Goal: Task Accomplishment & Management: Use online tool/utility

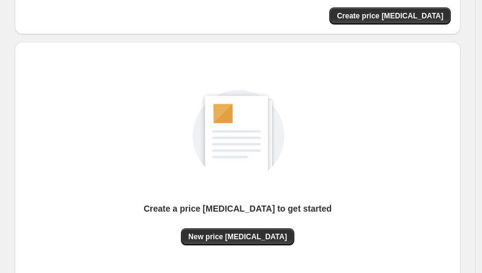
scroll to position [186, 0]
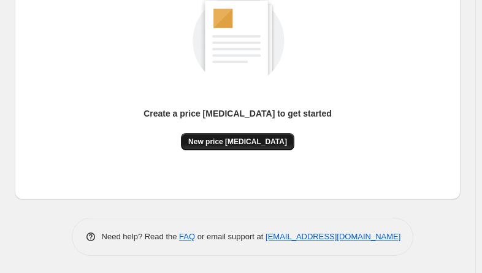
click at [254, 143] on span "New price [MEDICAL_DATA]" at bounding box center [237, 142] width 99 height 10
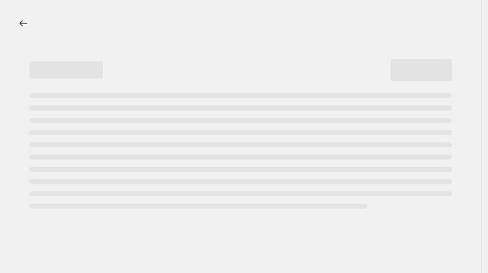
select select "percentage"
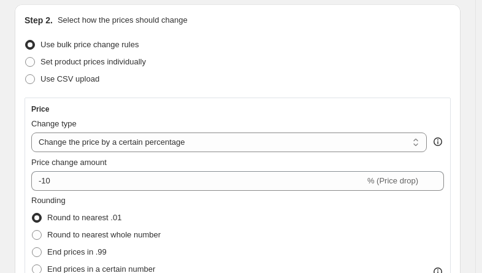
scroll to position [307, 0]
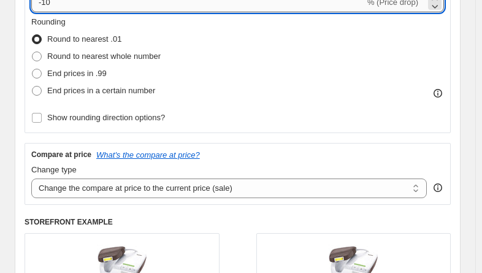
click at [111, 1] on input "-10" at bounding box center [198, 3] width 334 height 20
type input "-1"
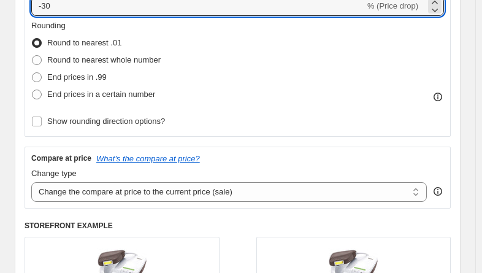
type input "-30"
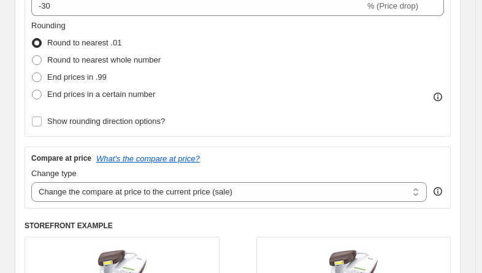
click at [350, 67] on div "Rounding Round to nearest .01 Round to nearest whole number End prices in .99 E…" at bounding box center [237, 61] width 413 height 83
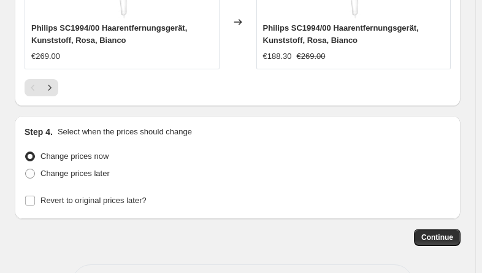
scroll to position [1456, 0]
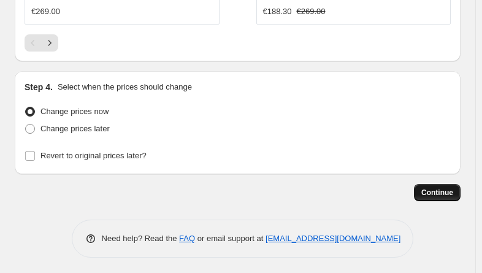
click at [442, 196] on button "Continue" at bounding box center [437, 192] width 47 height 17
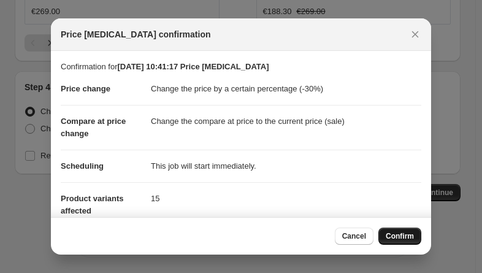
click at [411, 229] on div "Cancel Confirm" at bounding box center [241, 235] width 380 height 37
click at [408, 237] on span "Confirm" at bounding box center [400, 236] width 28 height 10
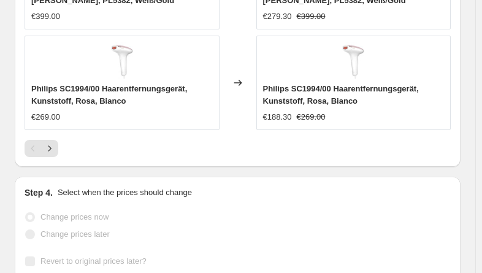
select select "percentage"
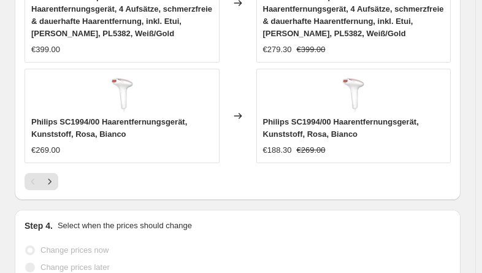
scroll to position [0, 0]
